Goal: Communication & Community: Answer question/provide support

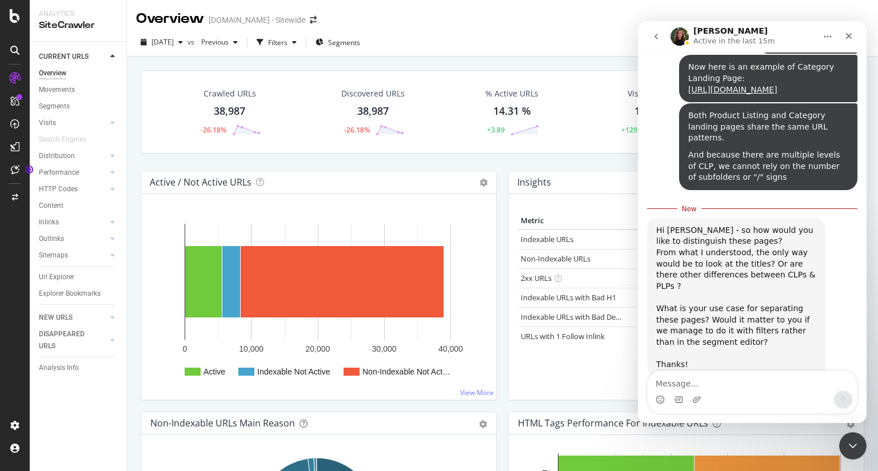
scroll to position [7547, 0]
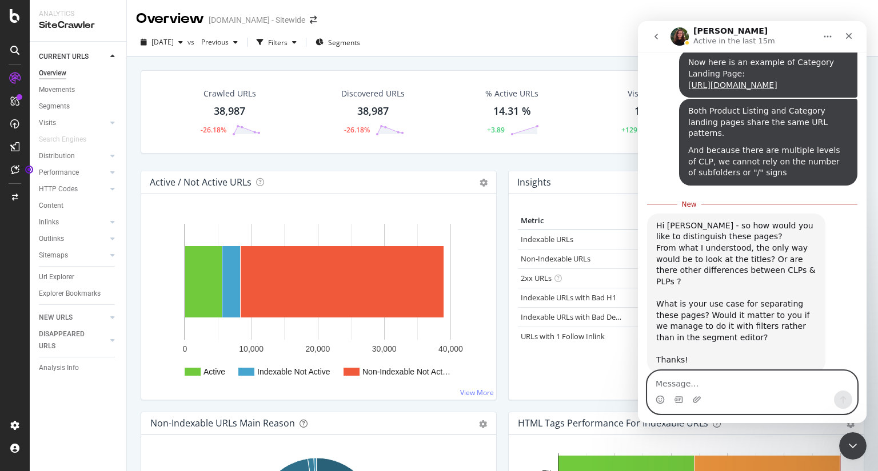
click at [711, 382] on textarea "Message…" at bounding box center [751, 380] width 209 height 19
type textarea "Merci Anne"
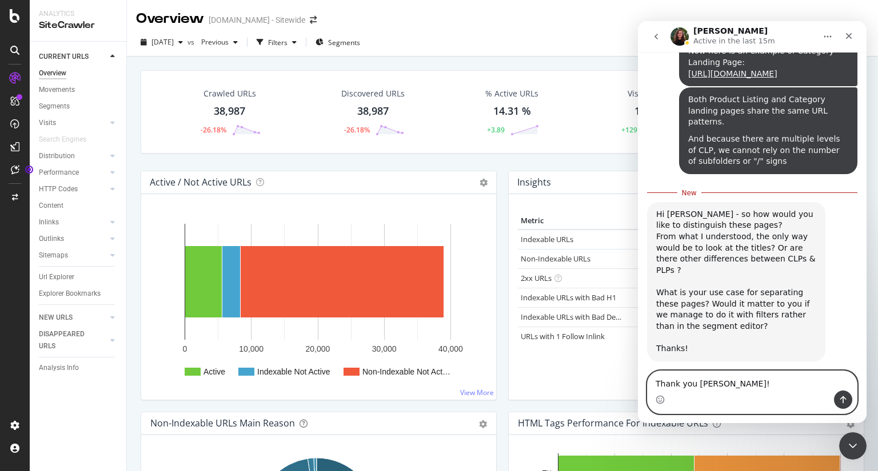
type textarea "Thank you Anne!"
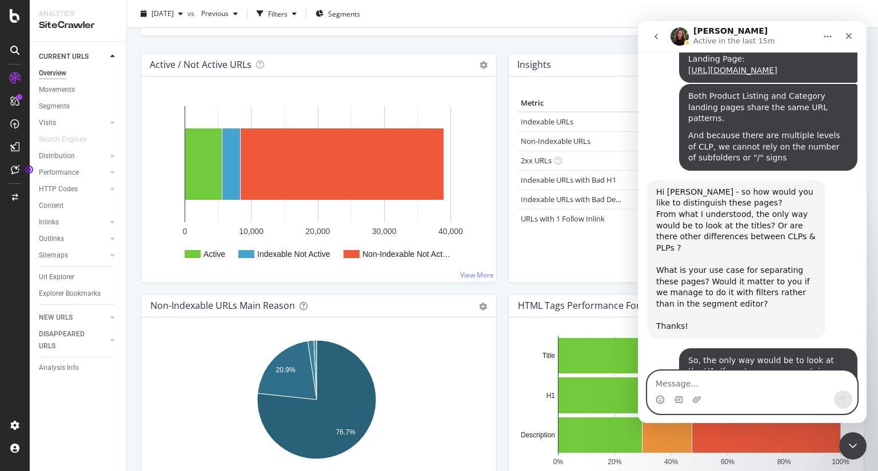
scroll to position [0, 0]
